Goal: Use online tool/utility: Utilize a website feature to perform a specific function

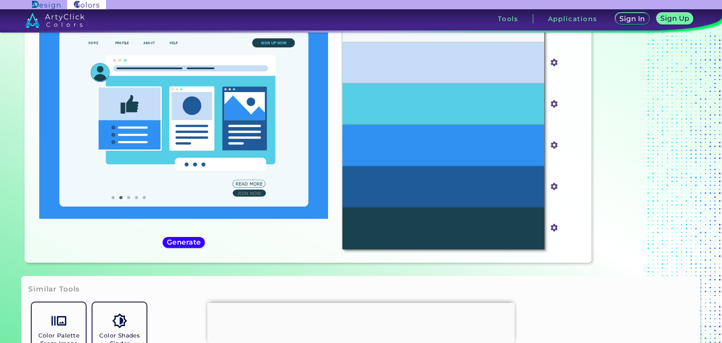
scroll to position [126, 0]
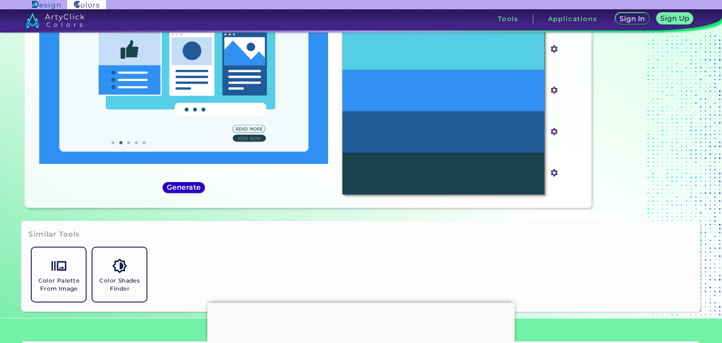
click at [182, 186] on h5 "Generate" at bounding box center [183, 187] width 31 height 6
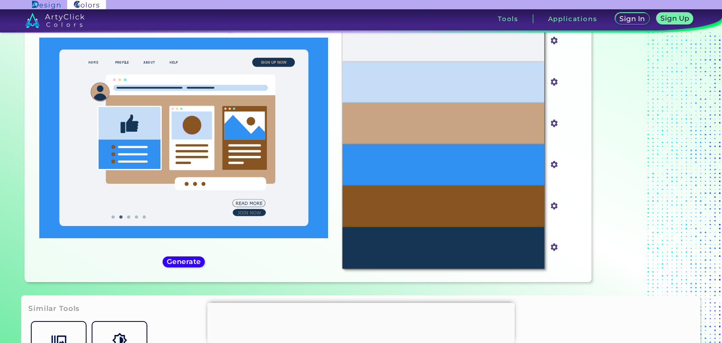
scroll to position [52, 0]
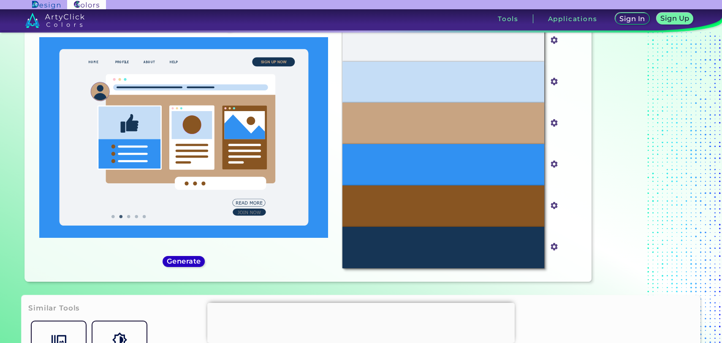
click at [195, 264] on h5 "Generate" at bounding box center [184, 260] width 36 height 7
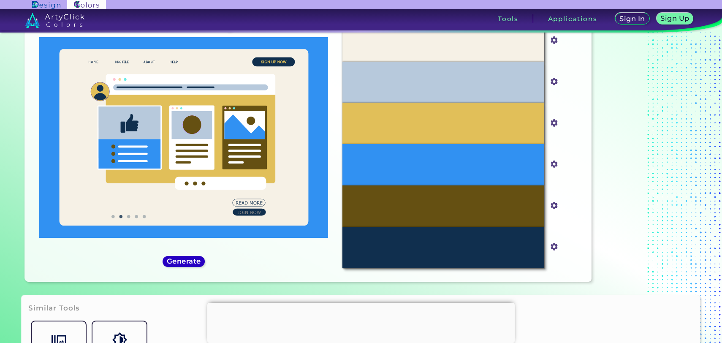
click at [195, 264] on h5 "Generate" at bounding box center [184, 261] width 32 height 6
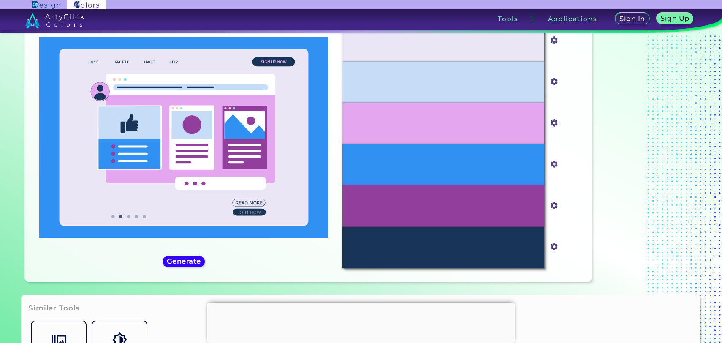
click at [181, 270] on div "#3191f2 #3191f2" at bounding box center [184, 144] width 304 height 261
click at [191, 255] on div "#3191f2 #3191f2" at bounding box center [184, 144] width 304 height 261
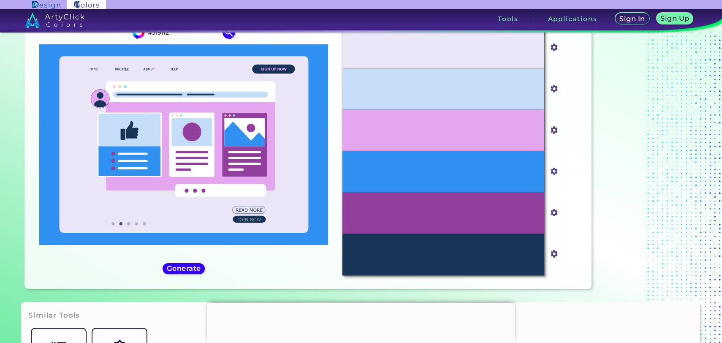
scroll to position [50, 0]
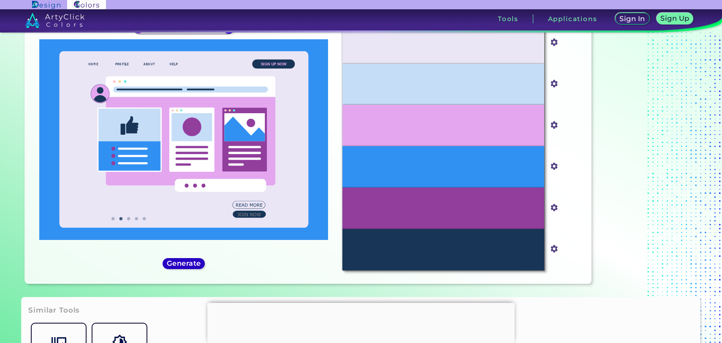
click at [181, 260] on h5 "Generate" at bounding box center [183, 263] width 31 height 6
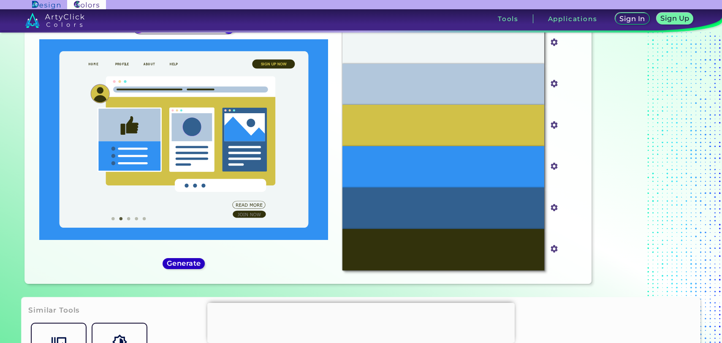
click at [181, 260] on h5 "Generate" at bounding box center [183, 263] width 31 height 6
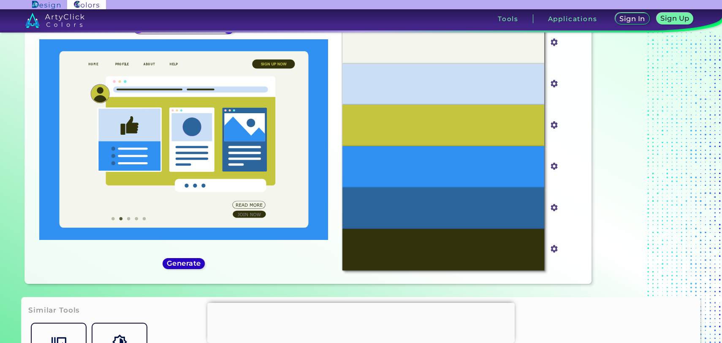
click at [181, 260] on h5 "Generate" at bounding box center [183, 263] width 31 height 6
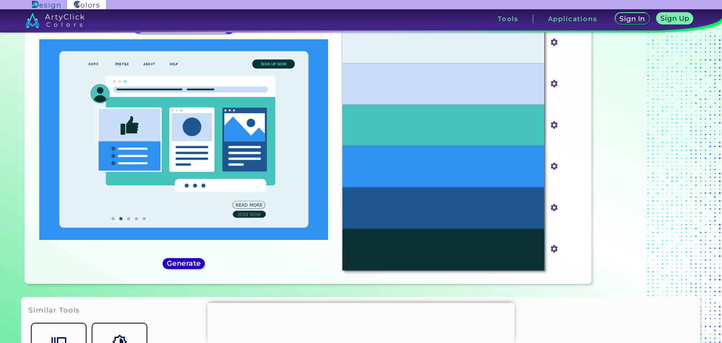
click at [181, 260] on h5 "Generate" at bounding box center [183, 263] width 31 height 6
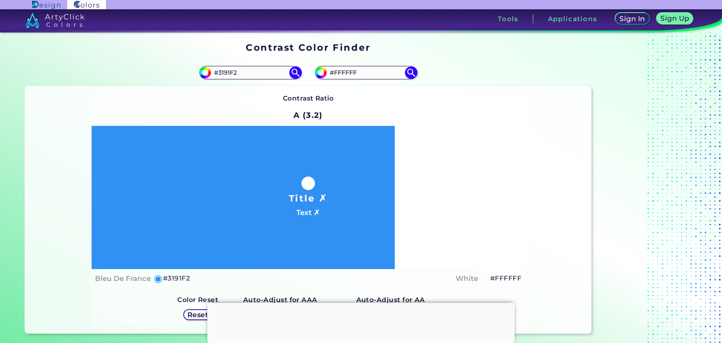
click at [350, 82] on div "#ffffff #FFFFFF" at bounding box center [449, 72] width 283 height 27
click at [361, 74] on input "#FFFFFF" at bounding box center [366, 72] width 78 height 11
paste input "ff385d"
type input "ff385d"
click at [407, 77] on img at bounding box center [410, 72] width 15 height 15
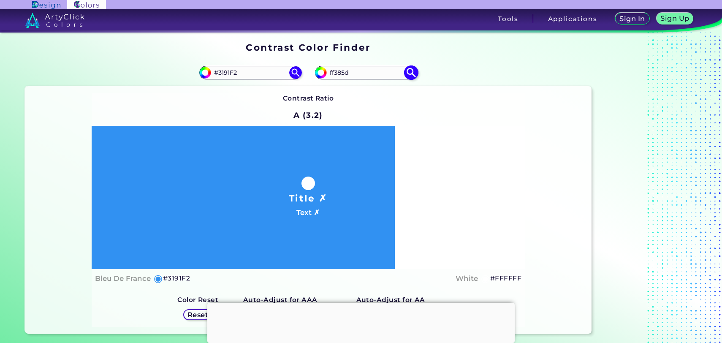
type input "#ff385d"
type input "#FF385D"
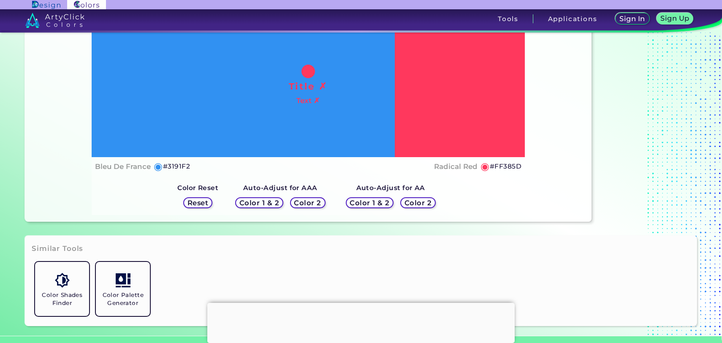
scroll to position [145, 0]
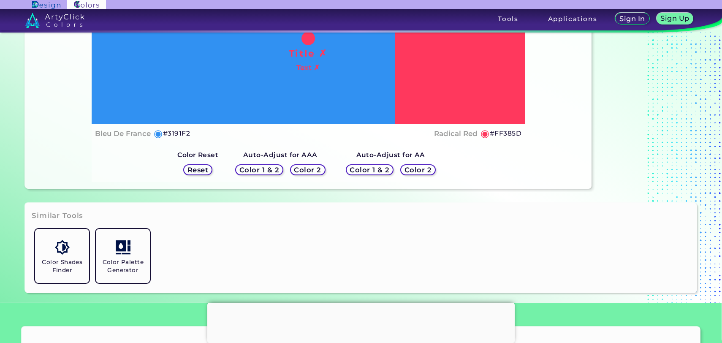
click at [402, 173] on div "Color 2" at bounding box center [417, 170] width 32 height 10
click at [368, 173] on h5 "Color 1 & 2" at bounding box center [369, 169] width 37 height 6
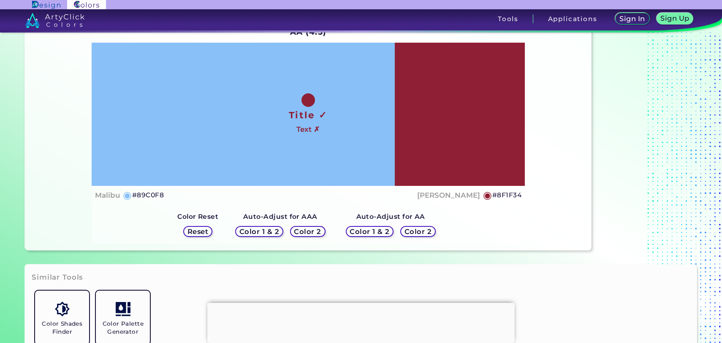
scroll to position [69, 0]
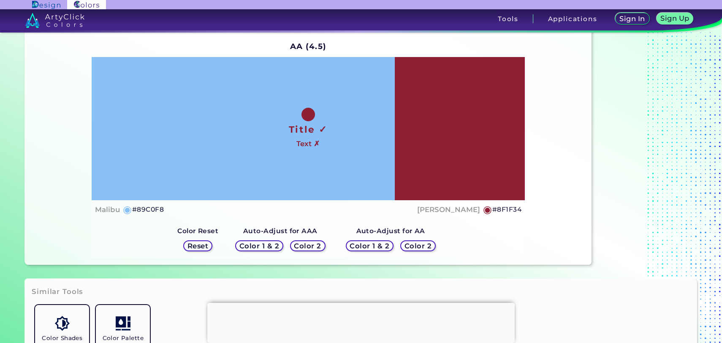
click at [306, 241] on div "Color 2" at bounding box center [307, 246] width 32 height 10
click at [260, 253] on div "Color 1 & 2 Color 2" at bounding box center [280, 246] width 97 height 18
click at [250, 246] on h5 "Color 1 & 2" at bounding box center [259, 245] width 40 height 7
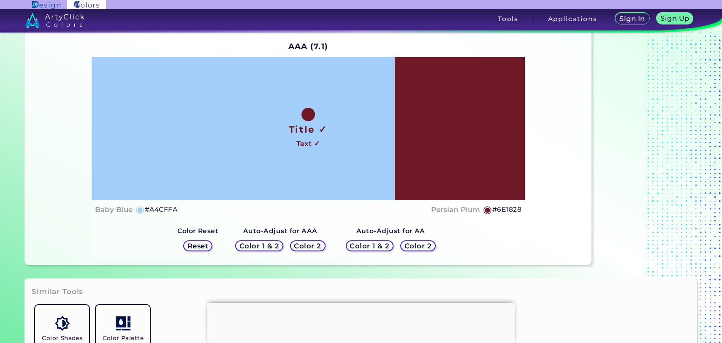
click at [363, 247] on h5 "Color 1 & 2" at bounding box center [369, 245] width 37 height 6
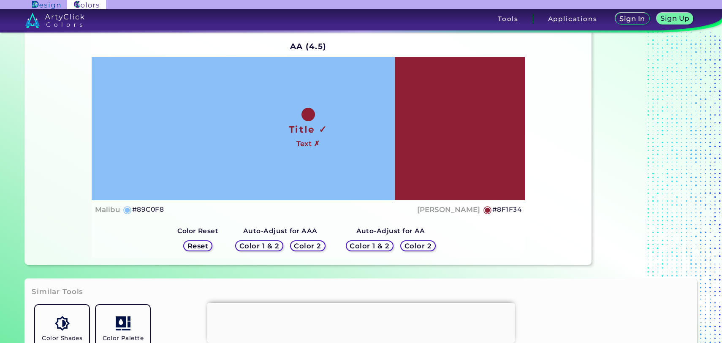
click at [317, 243] on h5 "Color 2" at bounding box center [307, 245] width 24 height 6
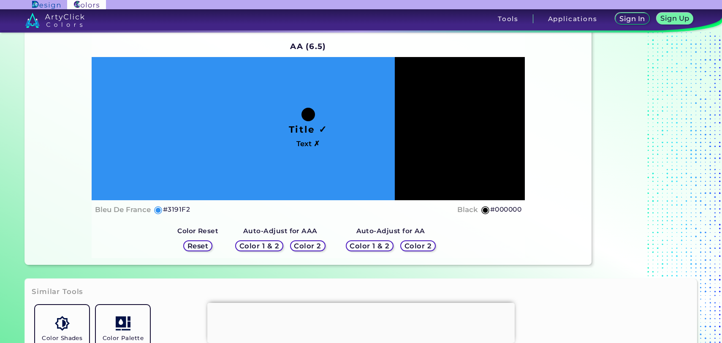
click at [247, 243] on h5 "Color 1 & 2" at bounding box center [259, 245] width 38 height 7
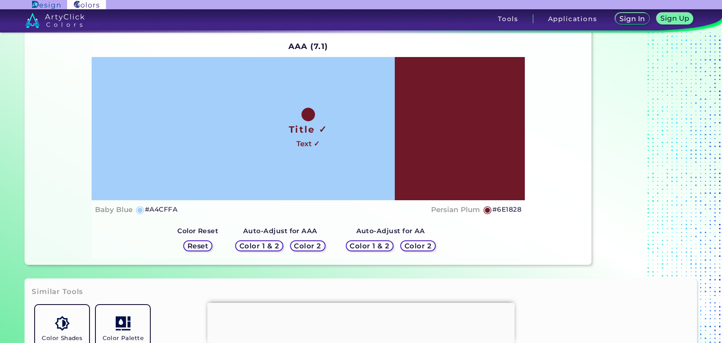
click at [197, 246] on h5 "Reset" at bounding box center [197, 245] width 19 height 6
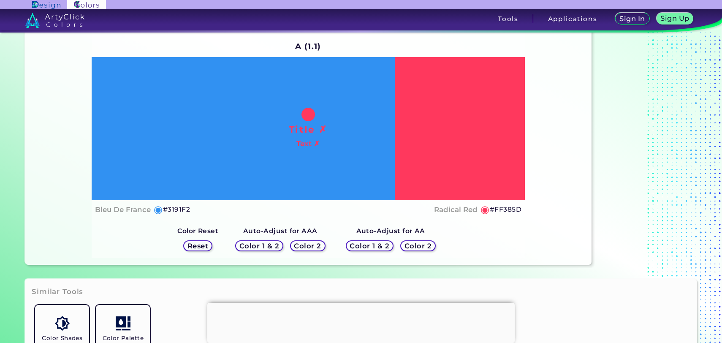
click at [258, 249] on h5 "Color 1 & 2" at bounding box center [259, 245] width 36 height 6
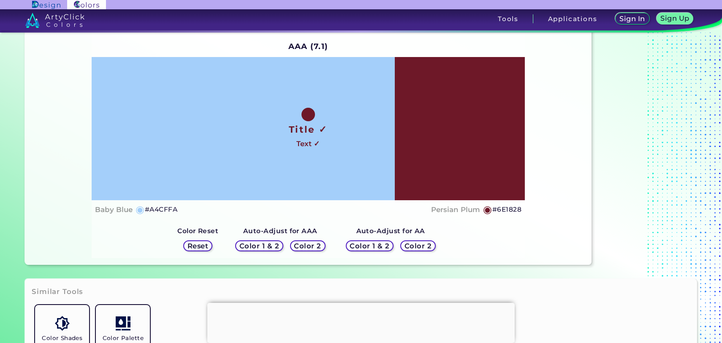
click at [305, 249] on h5 "Color 2" at bounding box center [307, 245] width 24 height 6
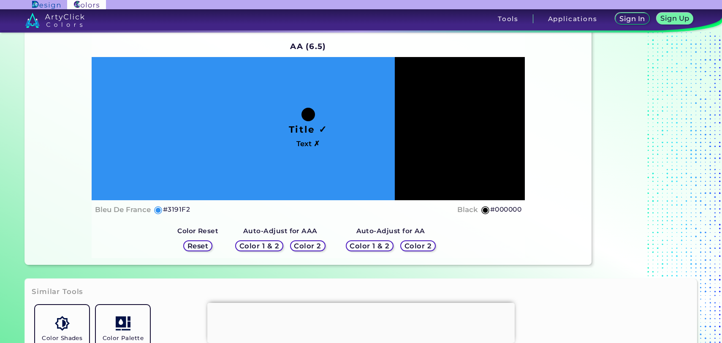
click at [356, 245] on h5 "Color 1 & 2" at bounding box center [370, 245] width 36 height 6
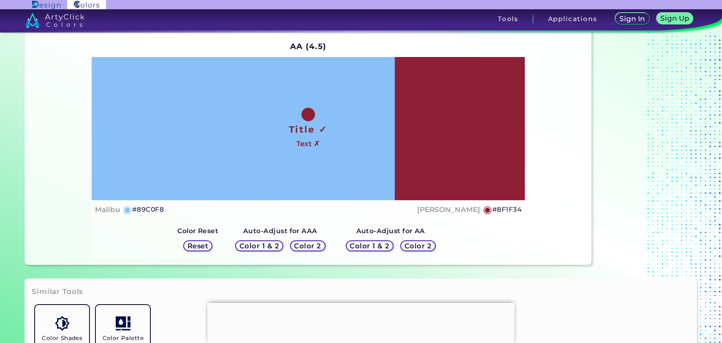
click at [428, 246] on h5 "Color 2" at bounding box center [417, 245] width 25 height 6
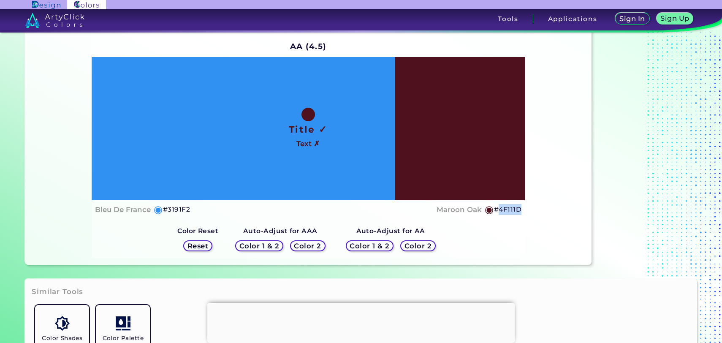
drag, startPoint x: 525, startPoint y: 210, endPoint x: 497, endPoint y: 209, distance: 27.9
click at [497, 209] on div "Contrast Ratio AA (4.5) Title ✓ Text ✗ Bleu De France ◉ #3191F2 Maroon Oak ◉ #4…" at bounding box center [308, 141] width 566 height 248
copy h5 "4F111D"
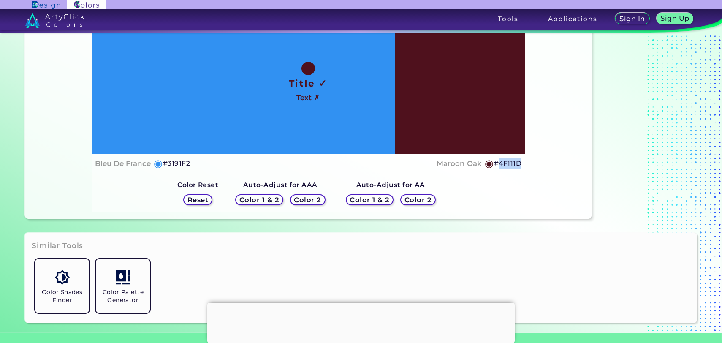
scroll to position [0, 0]
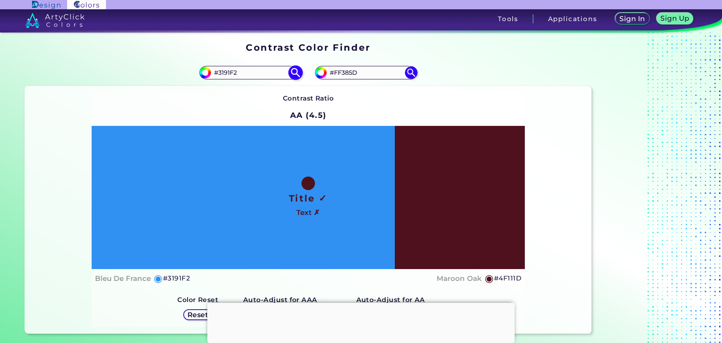
click at [247, 74] on input "#3191F2" at bounding box center [250, 72] width 78 height 11
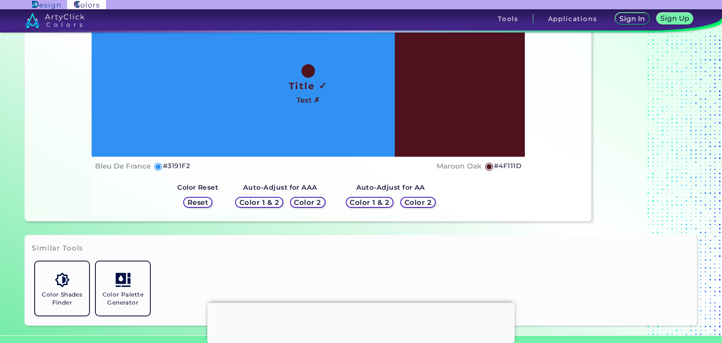
scroll to position [127, 0]
